Goal: Find specific page/section: Locate a particular part of the current website

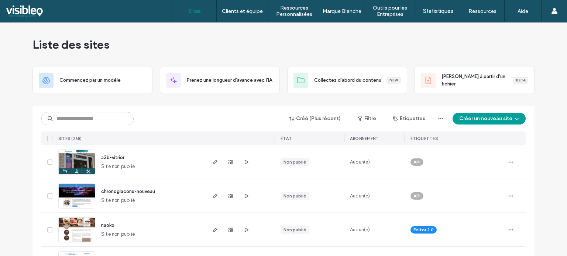
drag, startPoint x: 27, startPoint y: 118, endPoint x: 33, endPoint y: 119, distance: 6.3
click at [87, 121] on input at bounding box center [87, 118] width 92 height 13
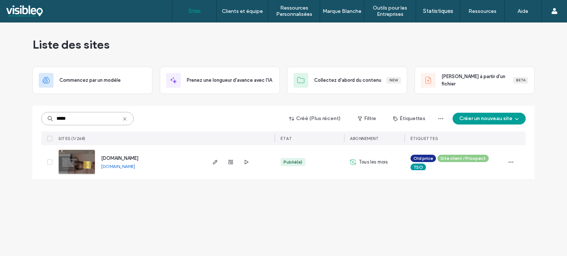
type input "*****"
click at [84, 165] on img at bounding box center [77, 175] width 36 height 50
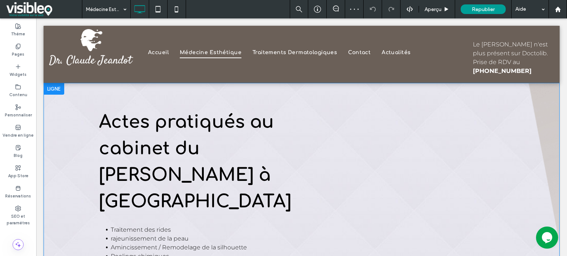
click at [59, 106] on div "Actes pratiqués au cabinet du [PERSON_NAME] à [GEOGRAPHIC_DATA] Traitement des …" at bounding box center [302, 201] width 516 height 237
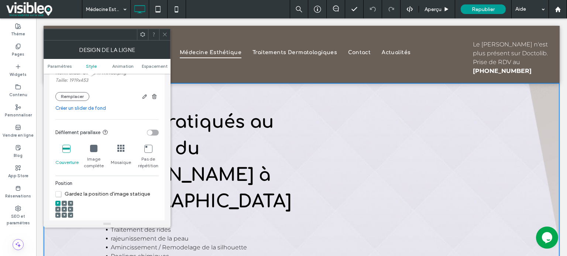
scroll to position [221, 0]
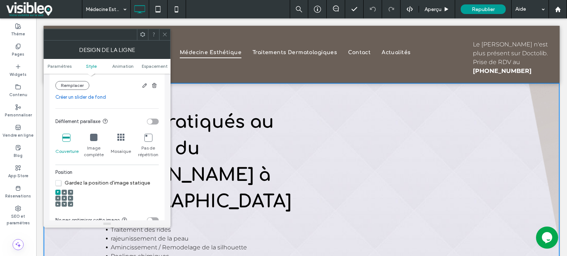
click at [65, 198] on use at bounding box center [63, 198] width 1 height 1
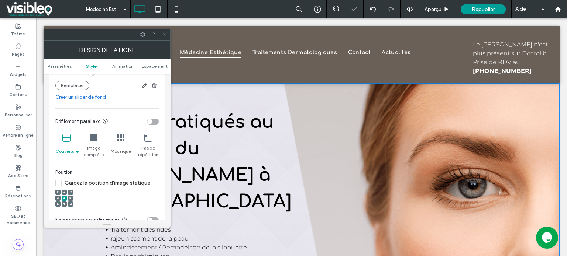
click at [165, 38] on span at bounding box center [165, 34] width 6 height 11
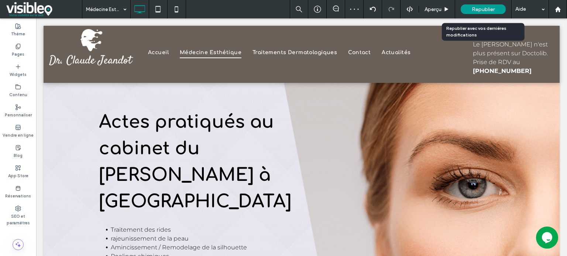
click at [487, 10] on span "Republier" at bounding box center [482, 9] width 23 height 6
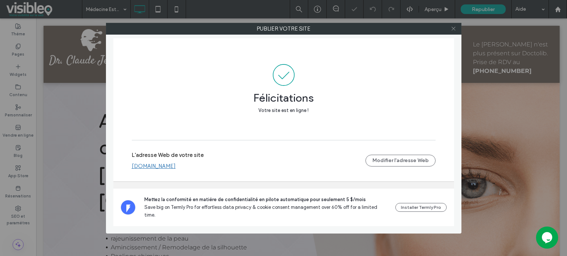
click at [454, 27] on icon at bounding box center [453, 29] width 6 height 6
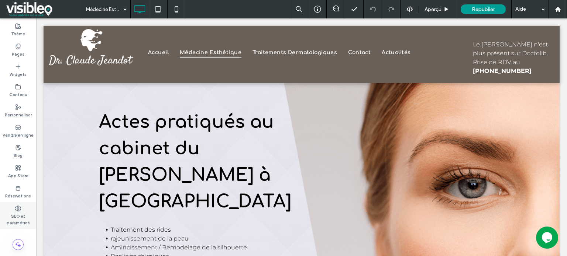
click at [18, 211] on icon at bounding box center [18, 209] width 6 height 6
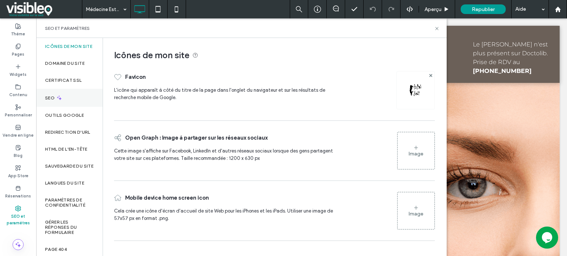
click at [61, 101] on icon at bounding box center [59, 98] width 6 height 6
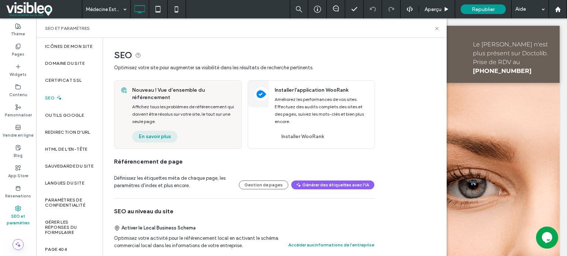
click at [149, 137] on button "En savoir plus" at bounding box center [154, 137] width 45 height 12
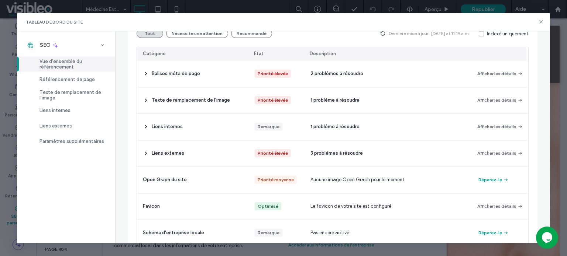
scroll to position [0, 0]
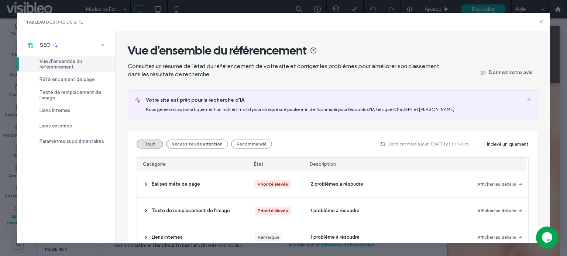
click at [479, 145] on span at bounding box center [480, 144] width 5 height 5
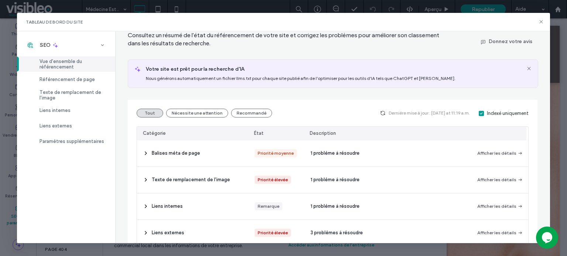
scroll to position [18, 0]
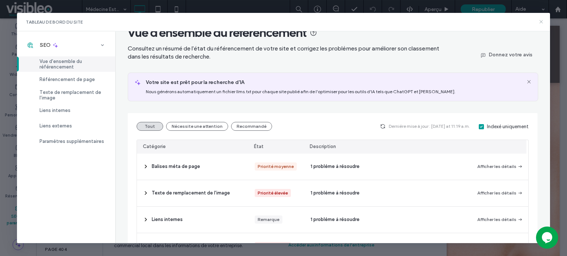
click at [539, 21] on icon at bounding box center [541, 22] width 6 height 6
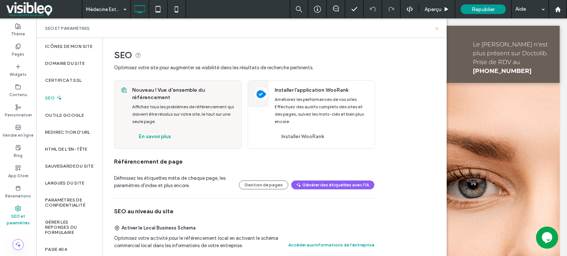
click at [435, 30] on icon at bounding box center [437, 29] width 6 height 6
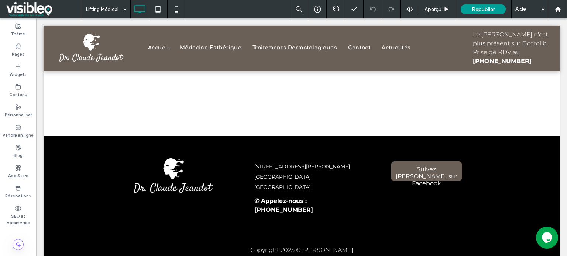
scroll to position [951, 0]
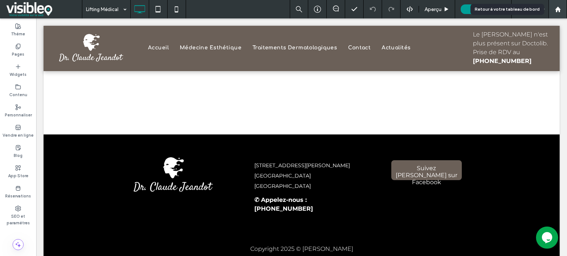
click at [558, 11] on icon at bounding box center [557, 9] width 6 height 6
